Goal: Task Accomplishment & Management: Use online tool/utility

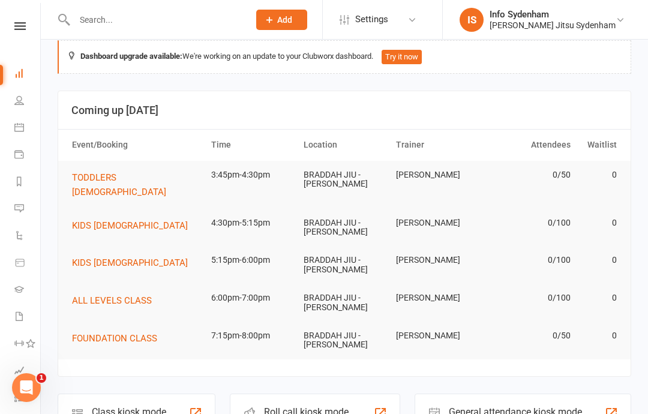
click at [151, 414] on div "Member self check-in" at bounding box center [129, 422] width 74 height 8
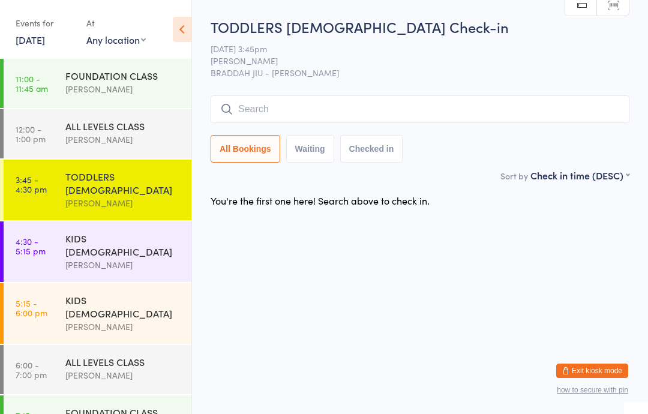
click at [299, 103] on input "search" at bounding box center [420, 109] width 419 height 28
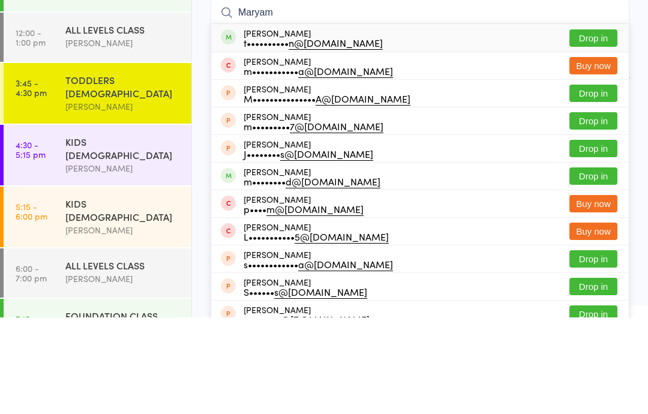
type input "Maryam"
click at [587, 126] on button "Drop in" at bounding box center [594, 134] width 48 height 17
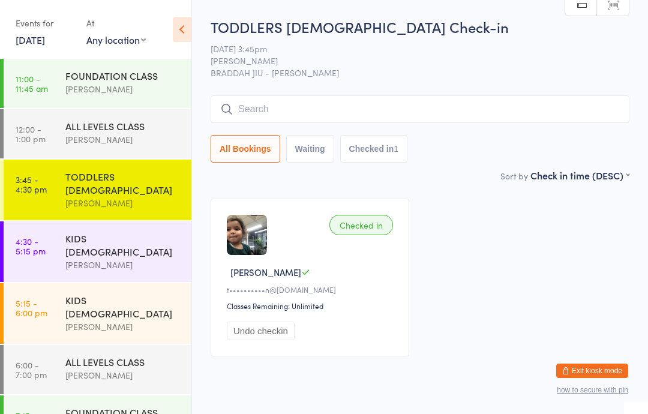
click at [367, 109] on input "search" at bounding box center [420, 109] width 419 height 28
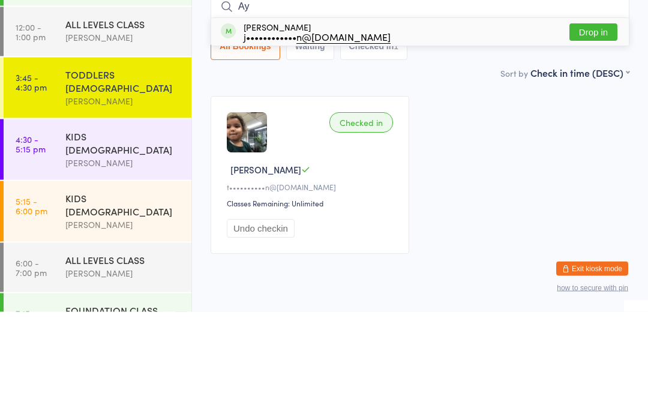
type input "Ay"
click at [590, 126] on button "Drop in" at bounding box center [594, 134] width 48 height 17
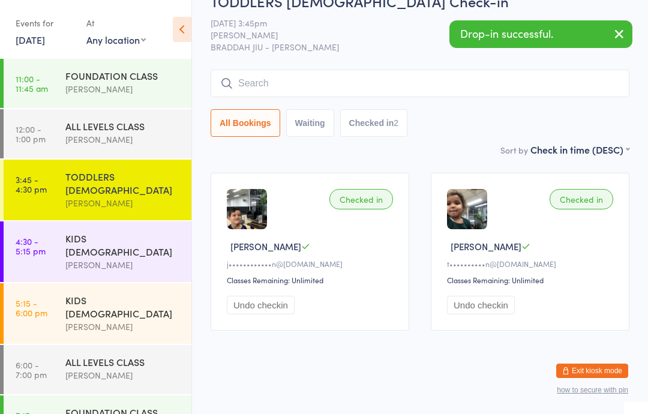
click at [45, 45] on link "[DATE]" at bounding box center [30, 39] width 29 height 13
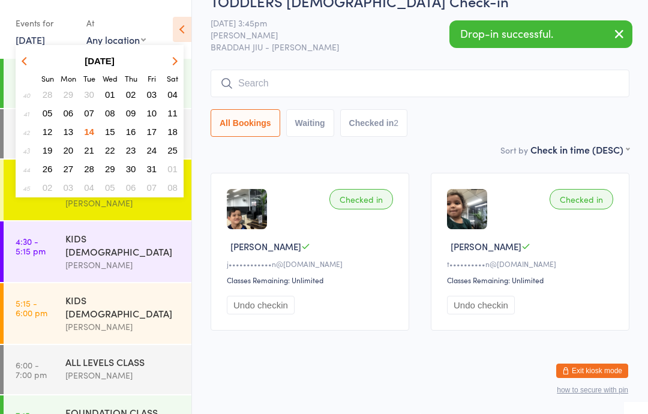
click at [176, 116] on span "11" at bounding box center [173, 113] width 10 height 10
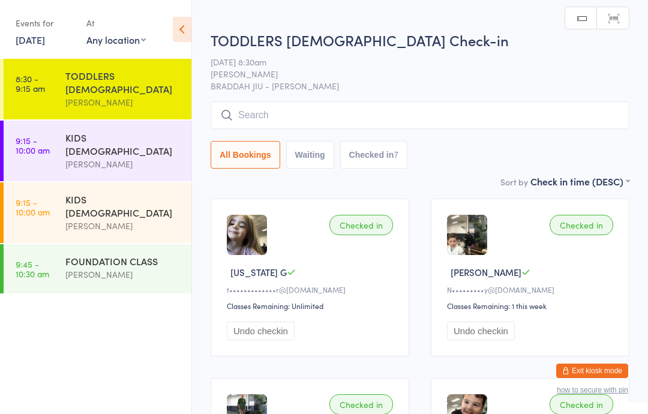
click at [130, 157] on div "[PERSON_NAME]" at bounding box center [123, 164] width 116 height 14
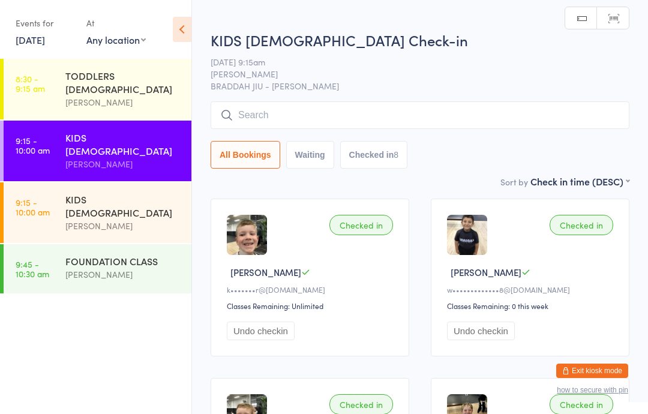
click at [347, 125] on input "search" at bounding box center [420, 115] width 419 height 28
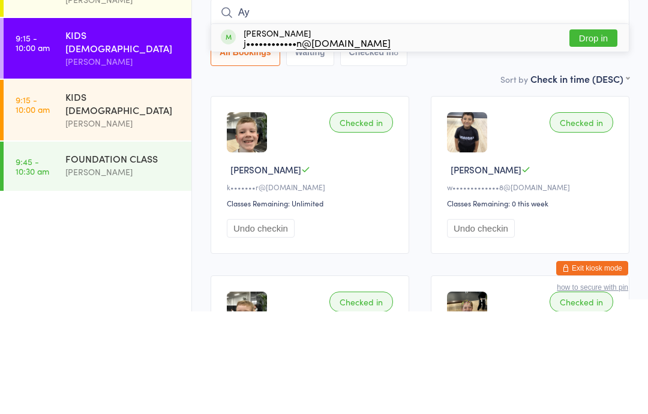
type input "Ay"
click at [598, 132] on button "Drop in" at bounding box center [594, 140] width 48 height 17
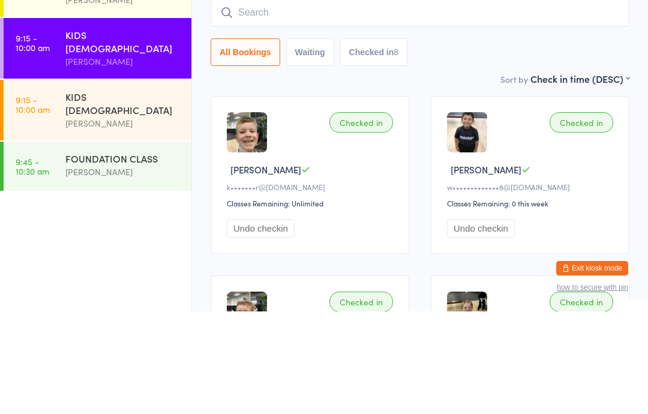
scroll to position [103, 0]
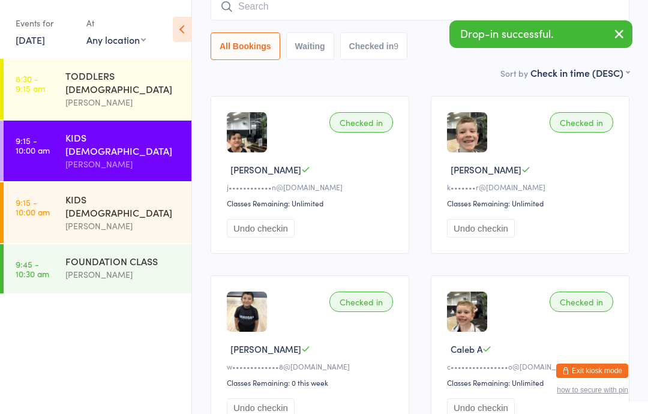
click at [32, 39] on link "[DATE]" at bounding box center [30, 39] width 29 height 13
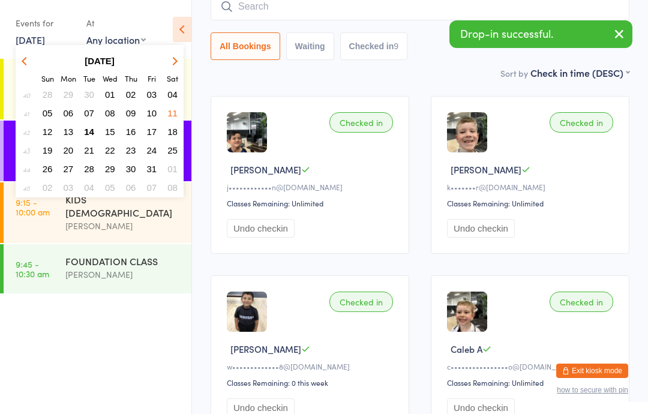
click at [93, 134] on span "14" at bounding box center [89, 132] width 10 height 10
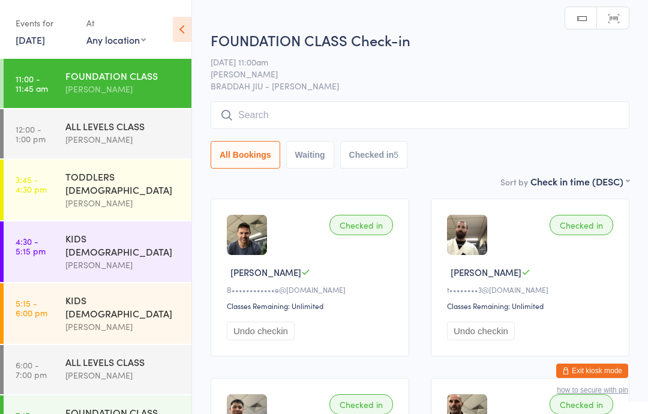
click at [152, 179] on div "TODDLERS [DEMOGRAPHIC_DATA]" at bounding box center [123, 183] width 116 height 26
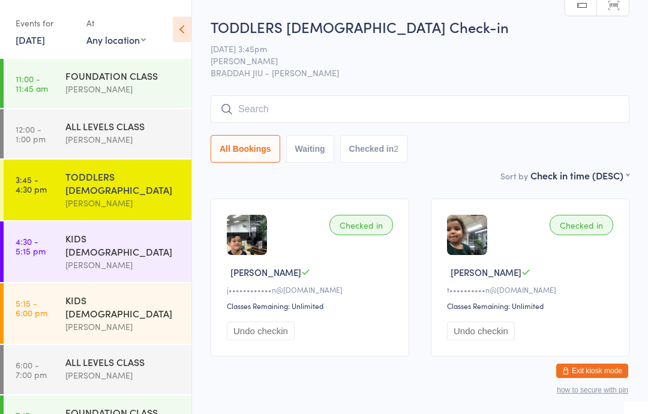
click at [276, 121] on input "search" at bounding box center [420, 109] width 419 height 28
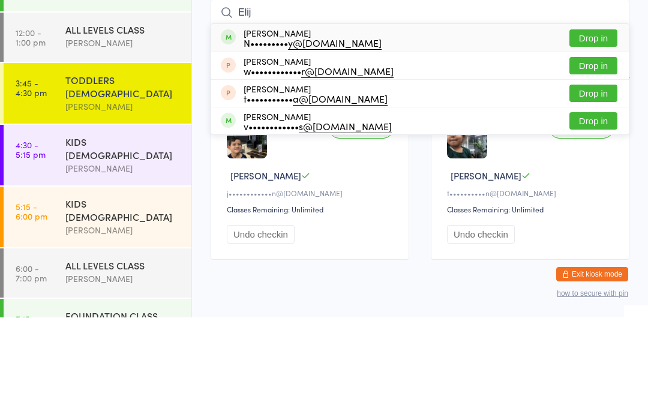
type input "Elij"
click at [300, 134] on div "N••••••••• y@[DOMAIN_NAME]" at bounding box center [313, 139] width 138 height 10
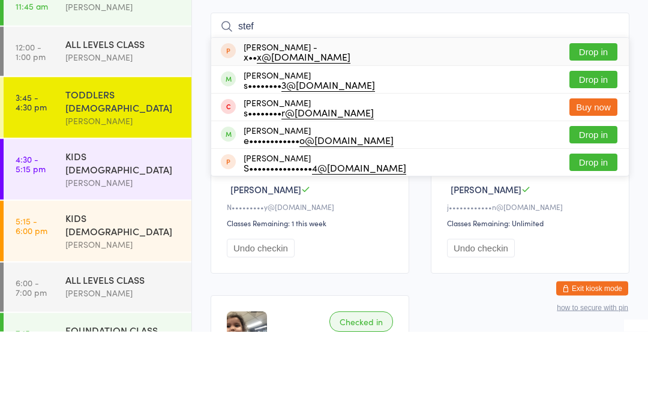
type input "stef"
click at [292, 218] on div "e•••••••••••• o@[DOMAIN_NAME]" at bounding box center [319, 223] width 150 height 10
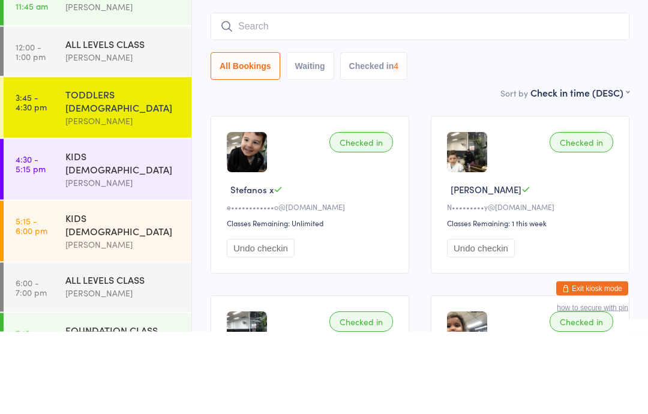
click at [139, 232] on div "KIDS [DEMOGRAPHIC_DATA]" at bounding box center [123, 245] width 116 height 26
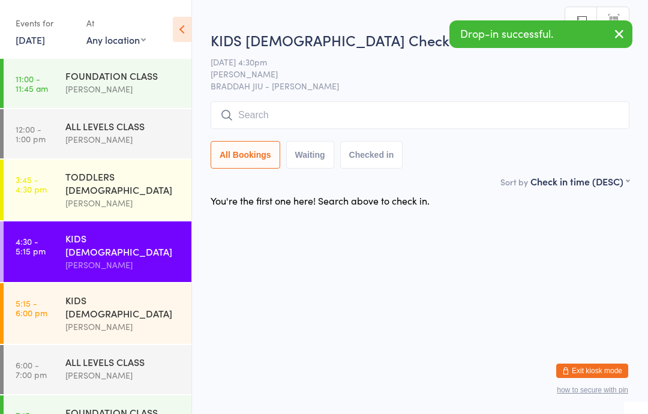
click at [426, 94] on div "KIDS [DEMOGRAPHIC_DATA] Check-in [DATE] 4:30pm [PERSON_NAME] BRADDAH JIU - JITS…" at bounding box center [420, 102] width 419 height 145
click at [458, 115] on input "search" at bounding box center [420, 115] width 419 height 28
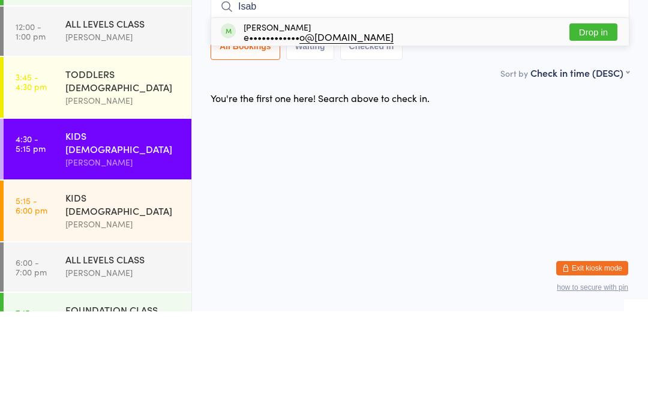
type input "Isab"
click at [320, 134] on div "e•••••••••••• o@[DOMAIN_NAME]" at bounding box center [319, 139] width 150 height 10
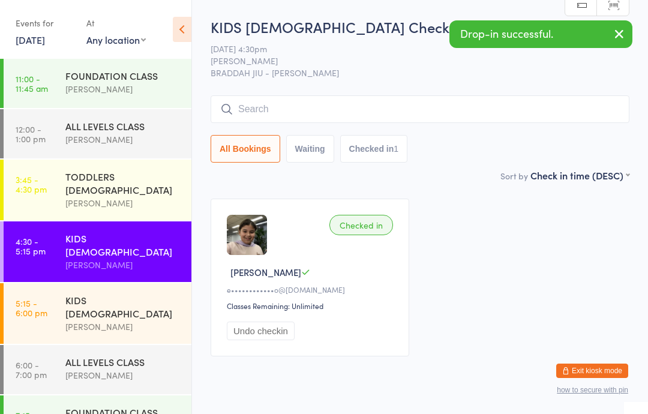
click at [129, 177] on div "TODDLERS [DEMOGRAPHIC_DATA]" at bounding box center [123, 183] width 116 height 26
